Goal: Task Accomplishment & Management: Manage account settings

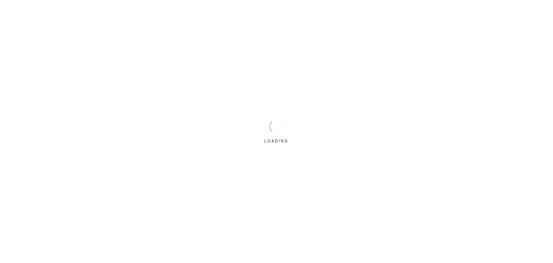
click at [269, 132] on div "LOADING" at bounding box center [276, 131] width 29 height 29
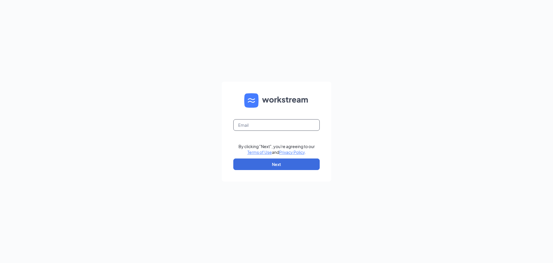
click at [265, 123] on input "text" at bounding box center [276, 125] width 86 height 12
type input "[EMAIL_ADDRESS][DEMOGRAPHIC_DATA][DOMAIN_NAME]"
click at [279, 167] on button "Next" at bounding box center [276, 164] width 86 height 12
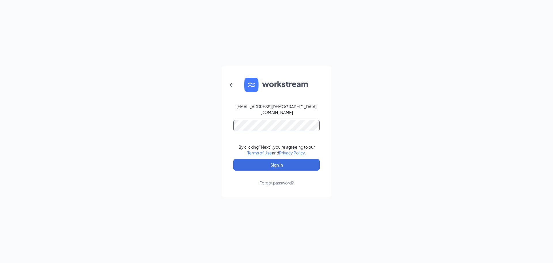
click at [233, 159] on button "Sign In" at bounding box center [276, 165] width 86 height 12
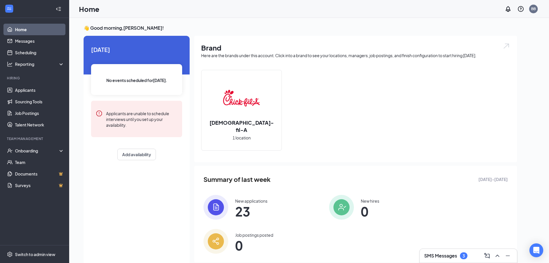
click at [460, 254] on div "3" at bounding box center [463, 255] width 7 height 7
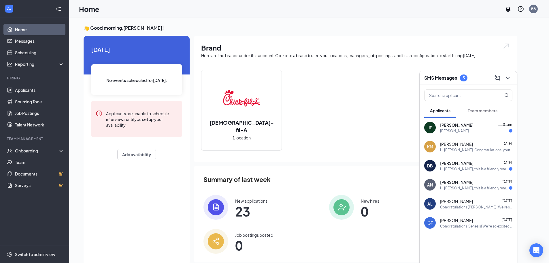
click at [462, 186] on div "Hi [PERSON_NAME], this is a friendly reminder. Your interview with [DEMOGRAPHIC…" at bounding box center [474, 187] width 69 height 5
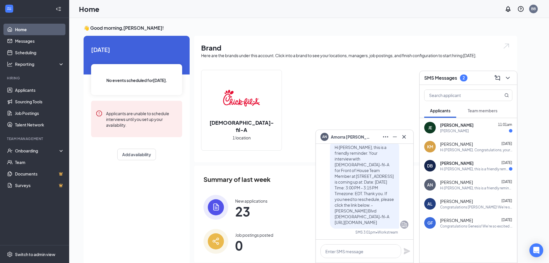
click at [468, 169] on div "Hi [PERSON_NAME], this is a friendly reminder. Your interview with [DEMOGRAPHIC…" at bounding box center [474, 168] width 69 height 5
click at [476, 147] on div "Hi [PERSON_NAME]. Congratulations, your onsite interview with [DEMOGRAPHIC_DATA…" at bounding box center [476, 149] width 72 height 5
click at [480, 128] on div "[PERSON_NAME] 11:01am [PERSON_NAME]" at bounding box center [476, 127] width 72 height 11
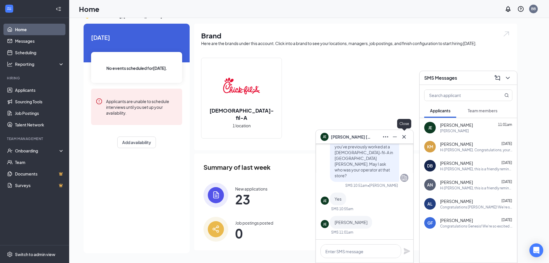
click at [402, 136] on icon "Cross" at bounding box center [404, 136] width 7 height 7
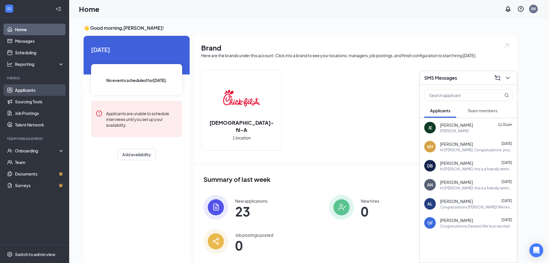
click at [22, 89] on link "Applicants" at bounding box center [39, 90] width 49 height 12
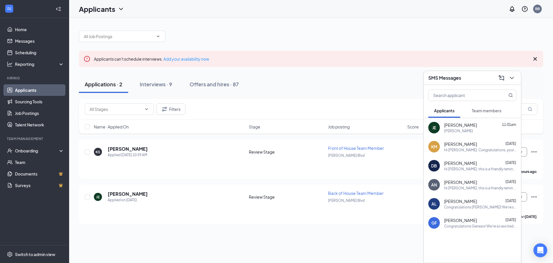
click at [478, 113] on div "Team members" at bounding box center [487, 110] width 30 height 6
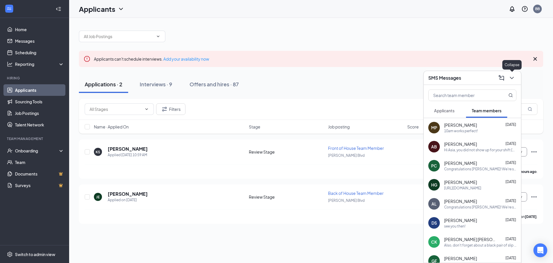
click at [514, 77] on icon "ChevronDown" at bounding box center [512, 77] width 7 height 7
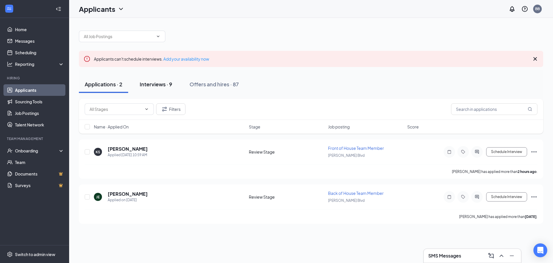
click at [152, 82] on div "Interviews · 9" at bounding box center [156, 83] width 33 height 7
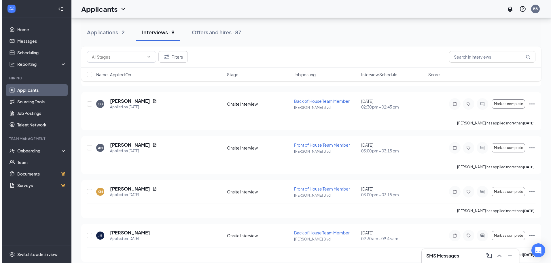
scroll to position [272, 0]
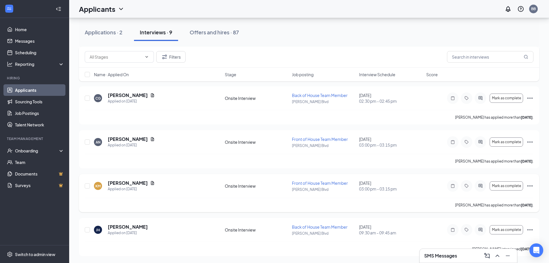
click at [197, 184] on div "KM [PERSON_NAME] Applied on [DATE]" at bounding box center [157, 186] width 127 height 12
click at [119, 182] on h5 "[PERSON_NAME]" at bounding box center [128, 183] width 40 height 6
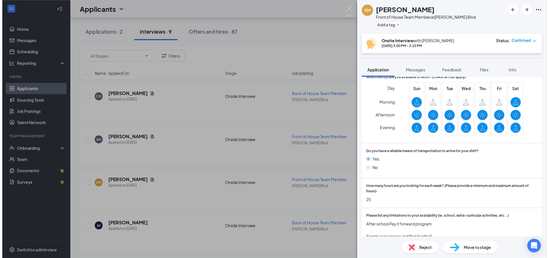
scroll to position [470, 0]
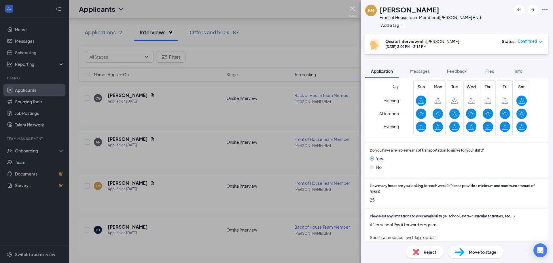
click at [352, 10] on img at bounding box center [352, 11] width 7 height 11
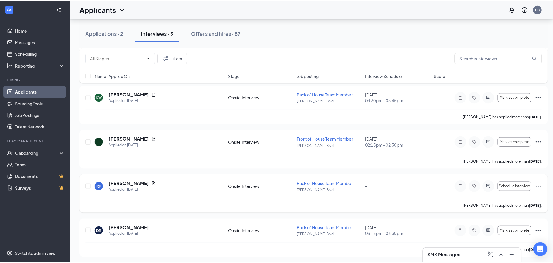
scroll to position [70, 0]
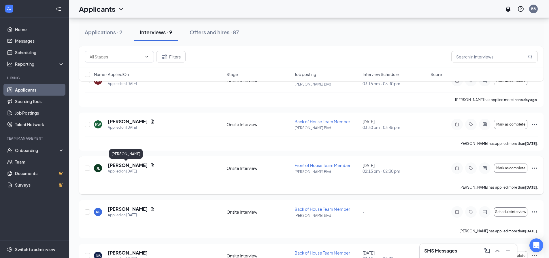
click at [118, 163] on h5 "[PERSON_NAME]" at bounding box center [128, 165] width 40 height 6
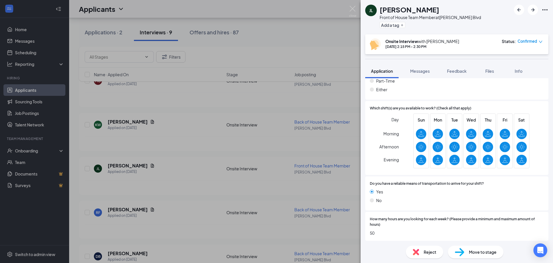
scroll to position [508, 0]
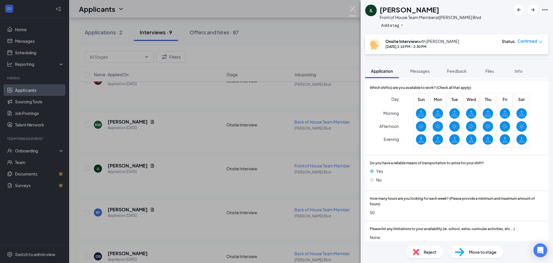
click at [351, 8] on img at bounding box center [352, 11] width 7 height 11
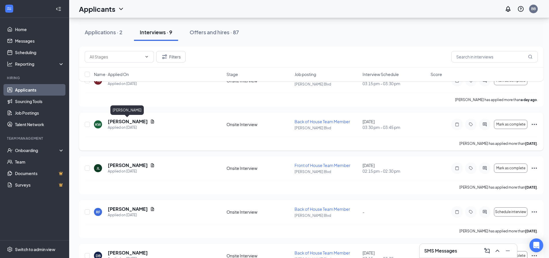
click at [124, 121] on h5 "[PERSON_NAME]" at bounding box center [128, 121] width 40 height 6
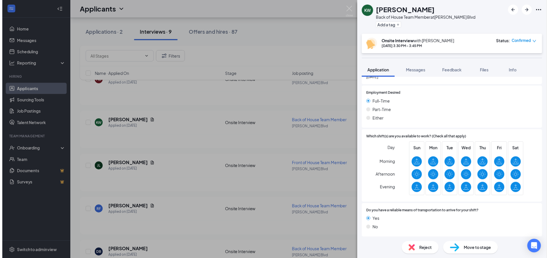
scroll to position [426, 0]
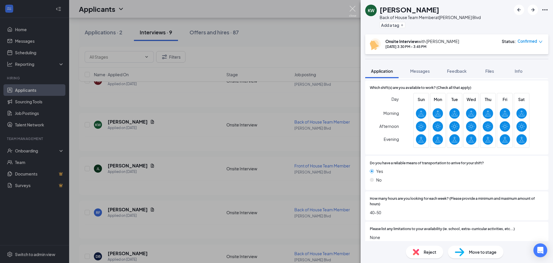
click at [353, 7] on img at bounding box center [352, 11] width 7 height 11
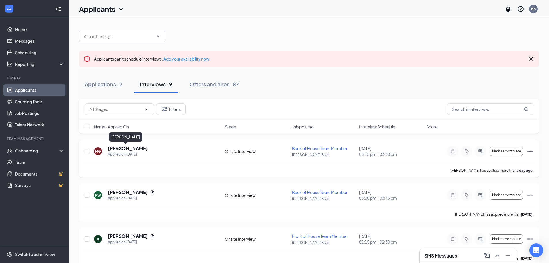
click at [118, 148] on h5 "[PERSON_NAME]" at bounding box center [128, 148] width 40 height 6
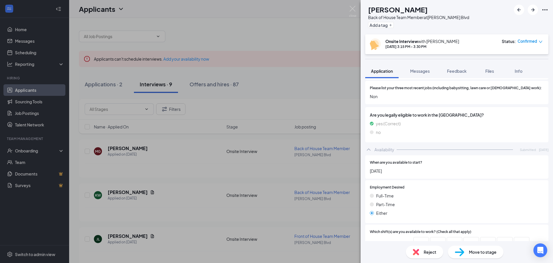
scroll to position [215, 0]
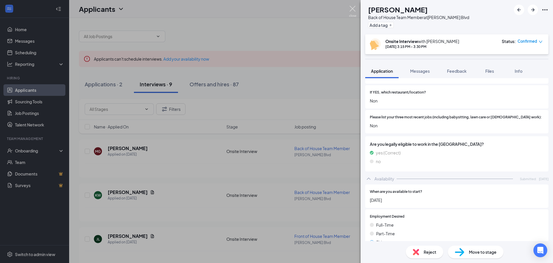
click at [353, 7] on img at bounding box center [352, 11] width 7 height 11
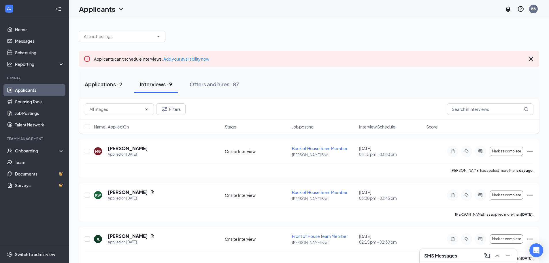
click at [103, 86] on div "Applications · 2" at bounding box center [104, 83] width 38 height 7
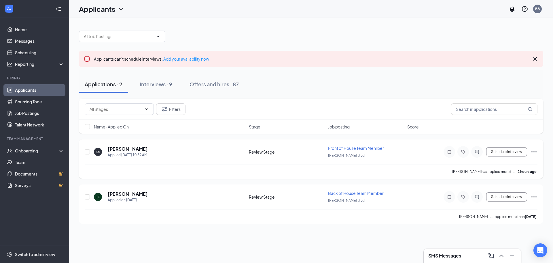
click at [179, 152] on div "KS [PERSON_NAME] Applied [DATE] 10:59 AM" at bounding box center [170, 152] width 152 height 12
click at [114, 150] on h5 "[PERSON_NAME]" at bounding box center [128, 149] width 40 height 6
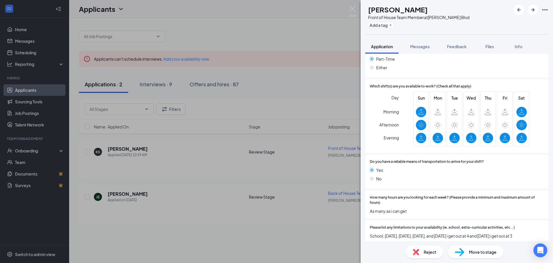
scroll to position [370, 0]
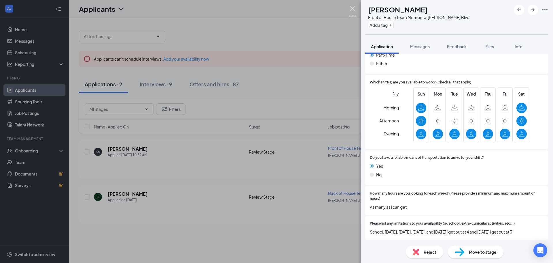
click at [353, 7] on img at bounding box center [352, 11] width 7 height 11
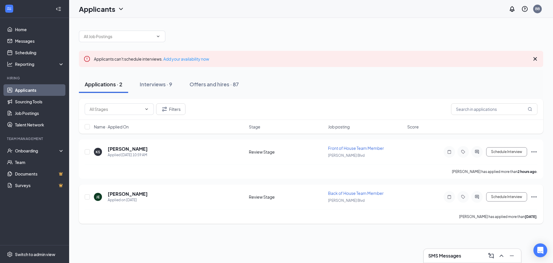
click at [150, 193] on div "[PERSON_NAME] Applied on [DATE]" at bounding box center [170, 196] width 152 height 12
click at [135, 193] on h5 "[PERSON_NAME]" at bounding box center [128, 193] width 40 height 6
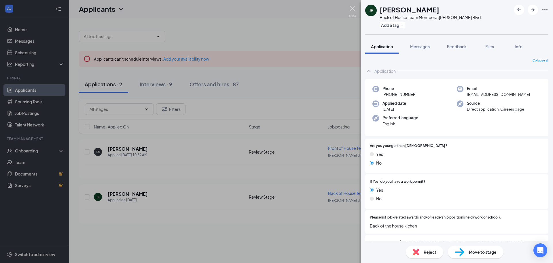
click at [353, 7] on img at bounding box center [352, 11] width 7 height 11
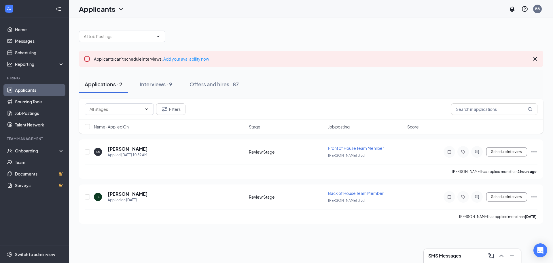
click at [459, 255] on h3 "SMS Messages" at bounding box center [445, 255] width 33 height 6
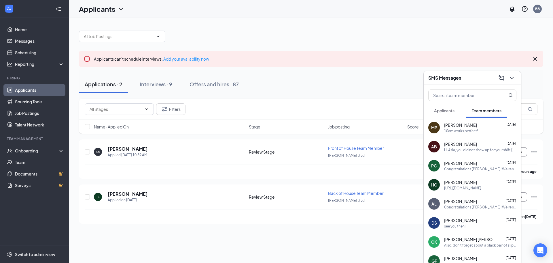
click at [448, 111] on span "Applicants" at bounding box center [444, 110] width 20 height 5
